Goal: Feedback & Contribution: Contribute content

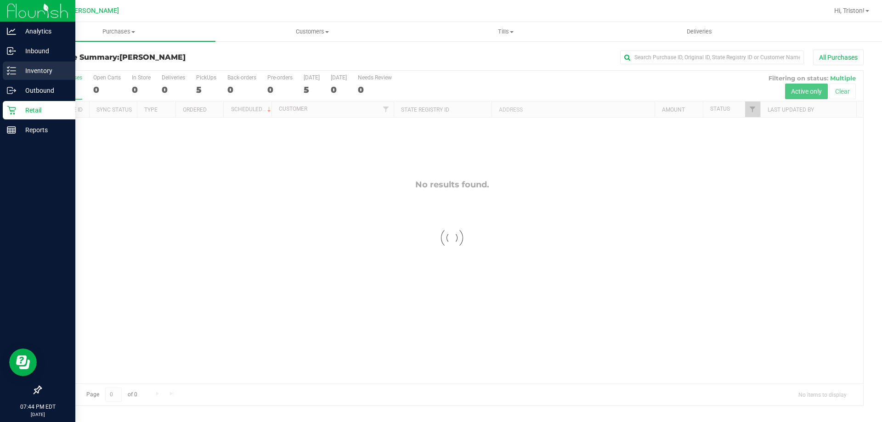
click at [17, 68] on p "Inventory" at bounding box center [43, 70] width 55 height 11
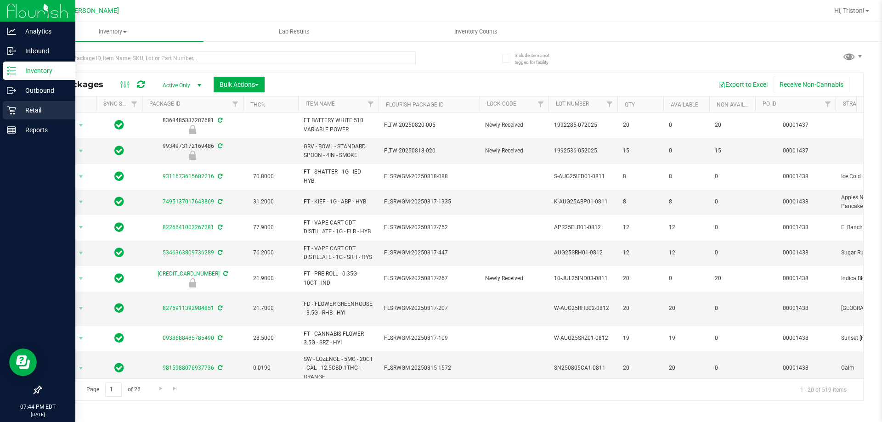
click at [15, 111] on icon at bounding box center [11, 110] width 9 height 9
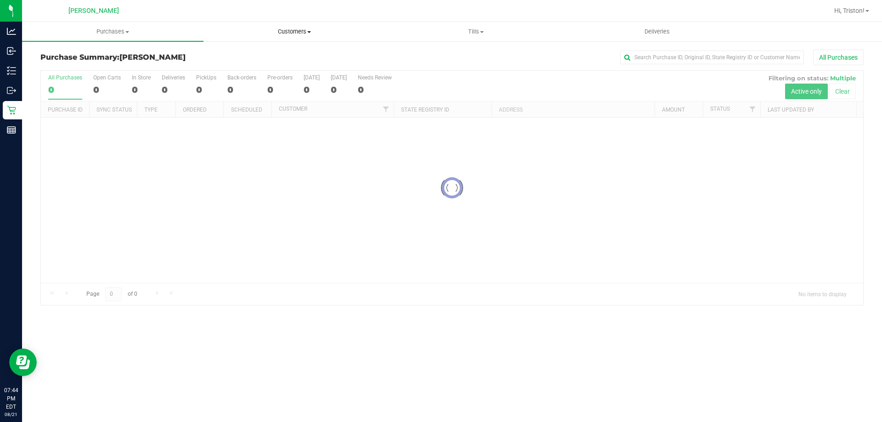
click at [296, 35] on span "Customers" at bounding box center [294, 32] width 181 height 8
click at [220, 52] on span "All customers" at bounding box center [237, 55] width 66 height 8
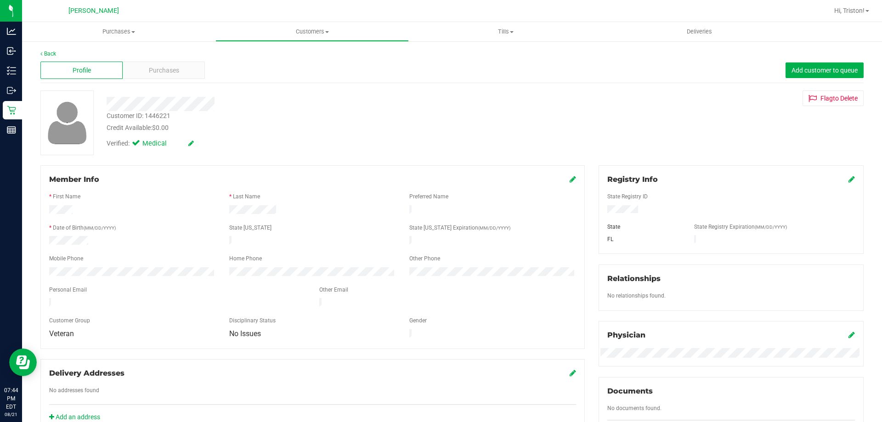
scroll to position [242, 0]
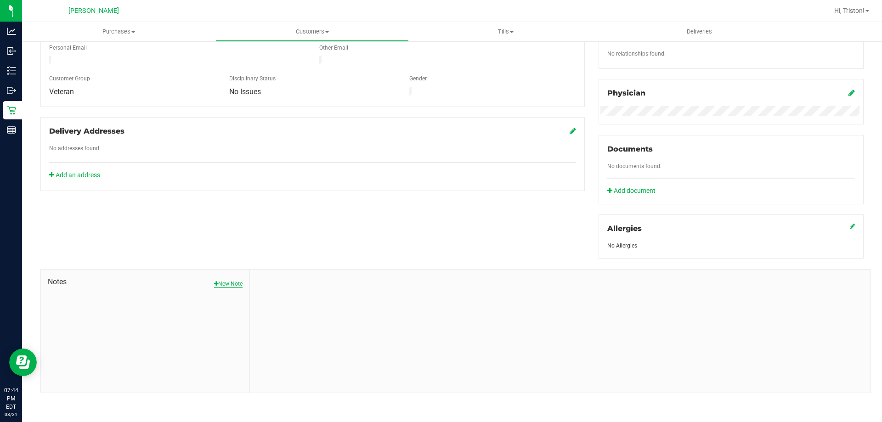
click at [232, 282] on button "New Note" at bounding box center [228, 284] width 28 height 8
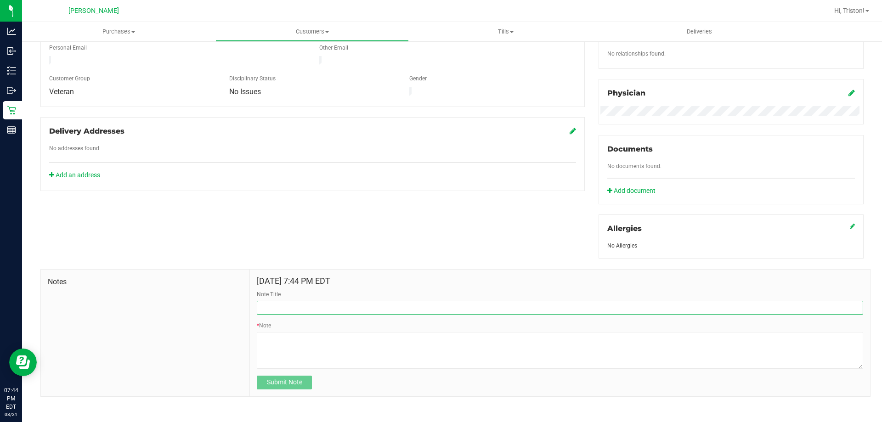
click at [323, 305] on input "Note Title" at bounding box center [560, 308] width 607 height 14
click at [321, 304] on input "Note Title" at bounding box center [560, 308] width 607 height 14
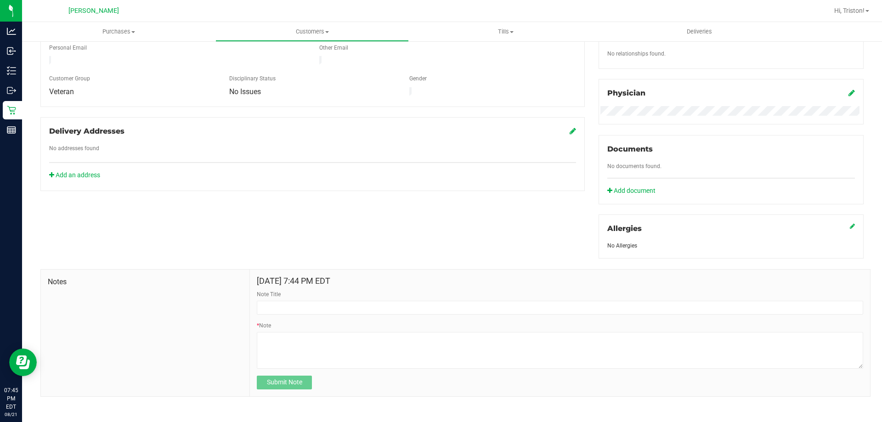
drag, startPoint x: 532, startPoint y: 278, endPoint x: 411, endPoint y: 294, distance: 122.0
click at [532, 278] on h4 "[DATE] 7:44 PM EDT" at bounding box center [560, 281] width 607 height 9
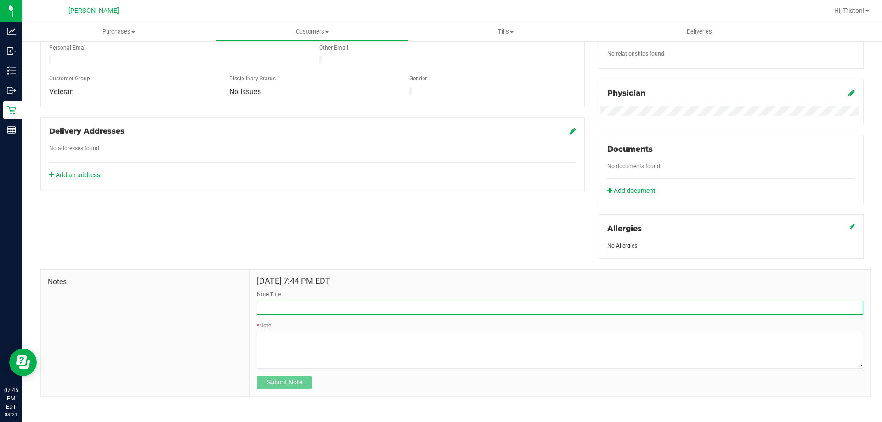
drag, startPoint x: 388, startPoint y: 301, endPoint x: 382, endPoint y: 305, distance: 6.4
click at [382, 305] on input "Note Title" at bounding box center [560, 308] width 607 height 14
type input "Patient left bag with personal information up front"
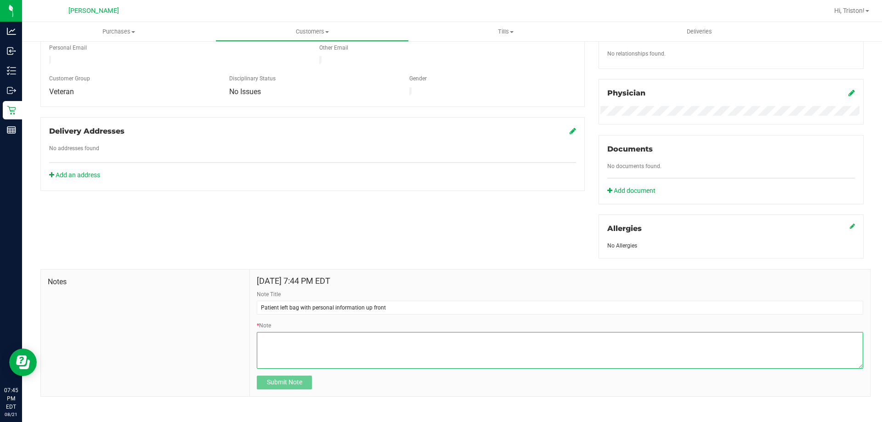
click at [332, 337] on textarea "* Note" at bounding box center [560, 350] width 607 height 37
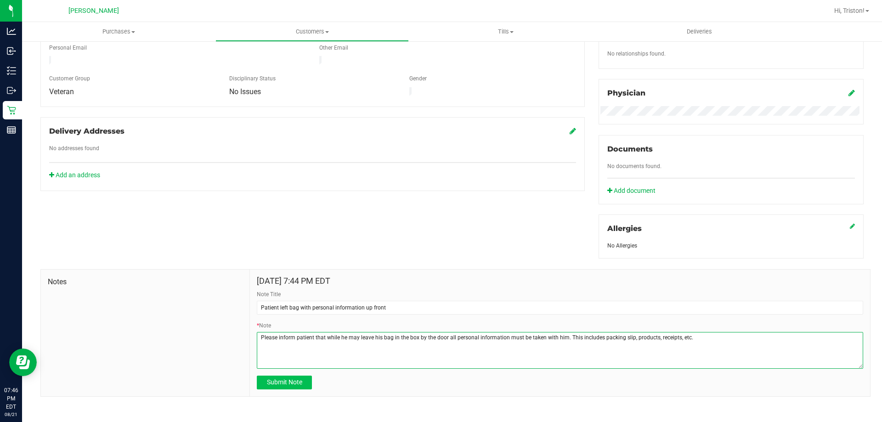
type textarea "Please inform patient that while he may leave his bag in the box by the door al…"
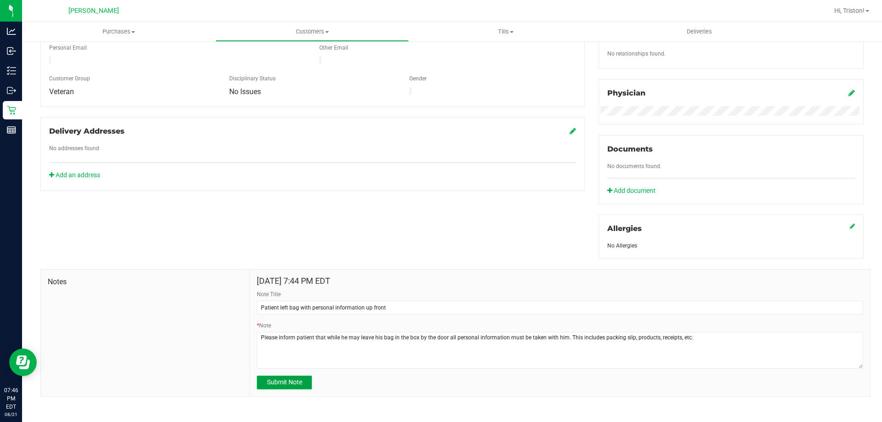
click at [288, 381] on span "Submit Note" at bounding box center [284, 382] width 35 height 7
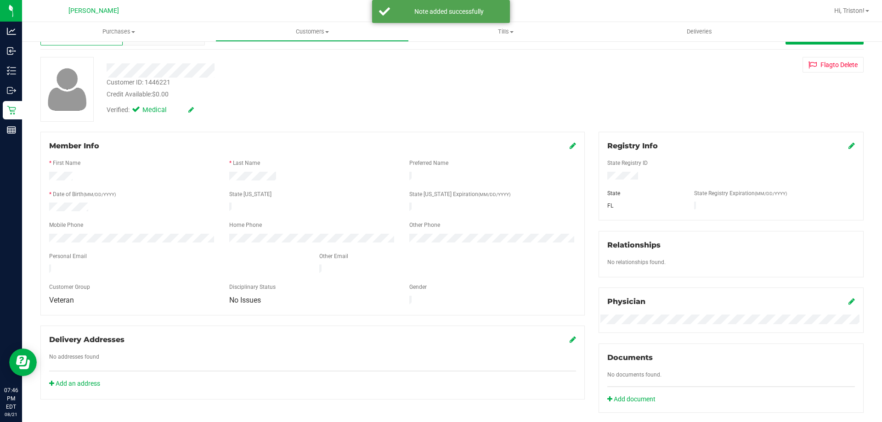
scroll to position [0, 0]
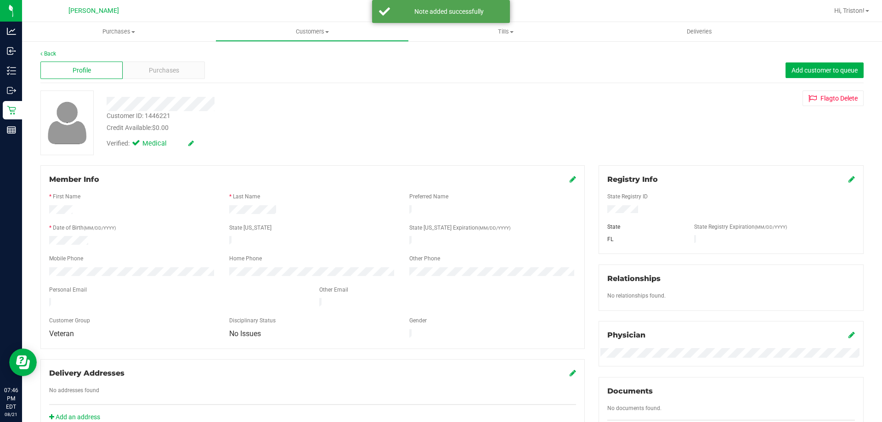
click at [570, 177] on icon at bounding box center [573, 179] width 6 height 7
click at [306, 349] on span "No Issues" at bounding box center [307, 342] width 154 height 13
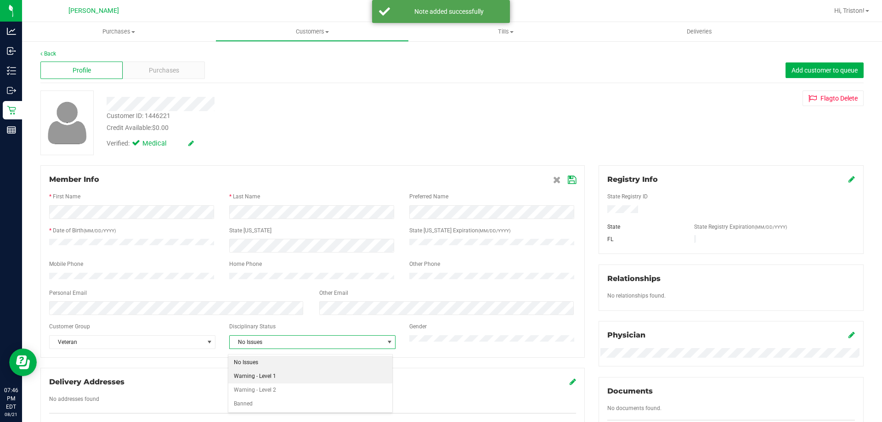
click at [287, 375] on li "Warning - Level 1" at bounding box center [310, 377] width 164 height 14
click at [568, 180] on icon at bounding box center [572, 179] width 8 height 7
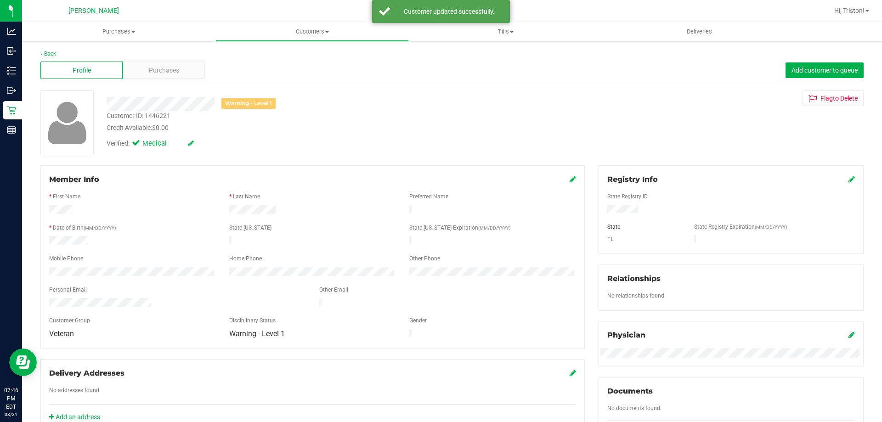
click at [341, 137] on div "Verified: Medical" at bounding box center [309, 143] width 419 height 20
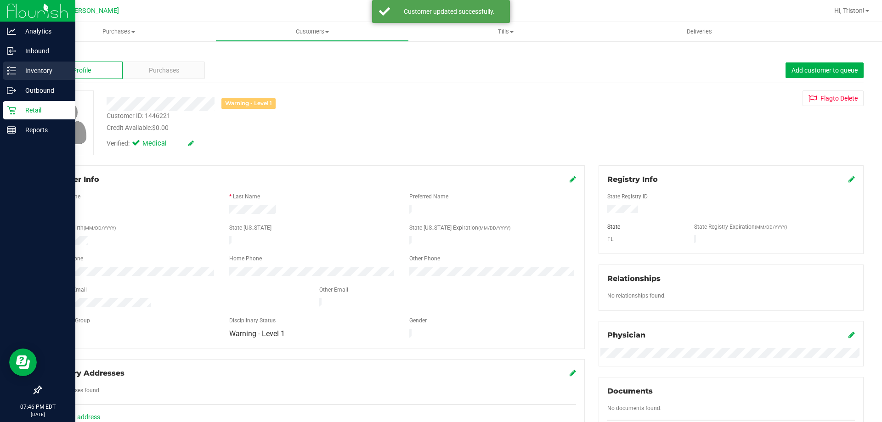
click at [34, 70] on p "Inventory" at bounding box center [43, 70] width 55 height 11
